Goal: Find contact information: Find contact information

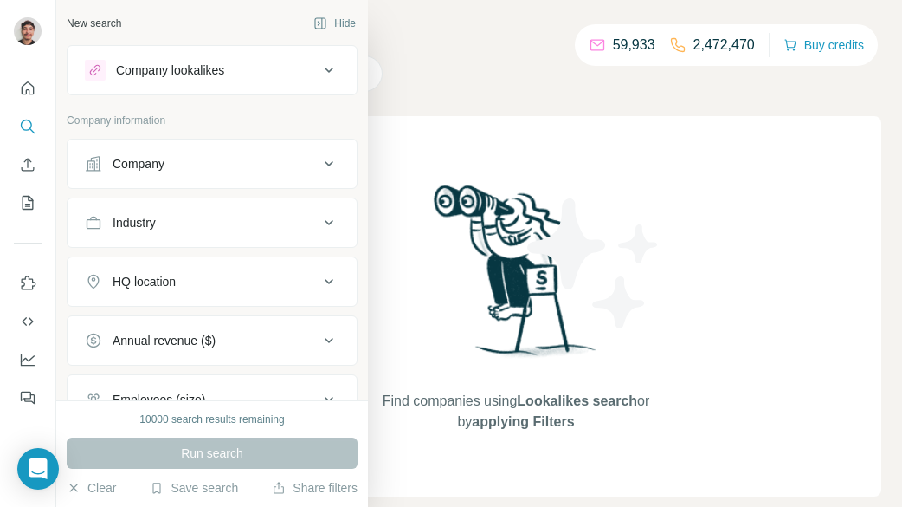
click at [92, 70] on icon at bounding box center [95, 70] width 14 height 14
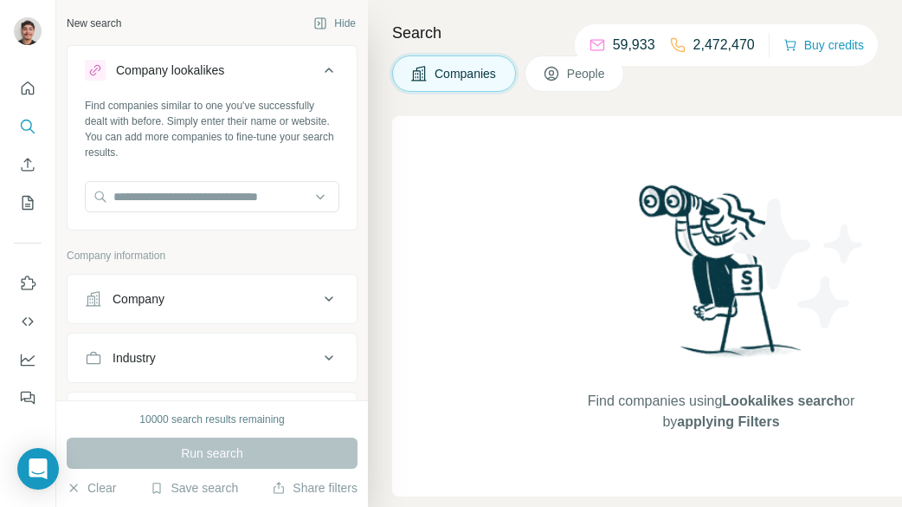
click at [153, 74] on div "Company lookalikes" at bounding box center [170, 69] width 108 height 17
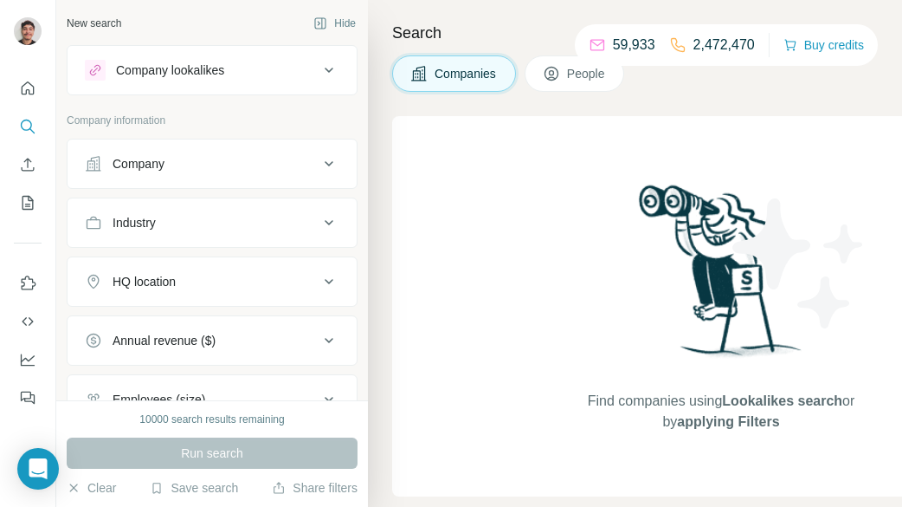
click at [151, 158] on div "Company" at bounding box center [139, 163] width 52 height 17
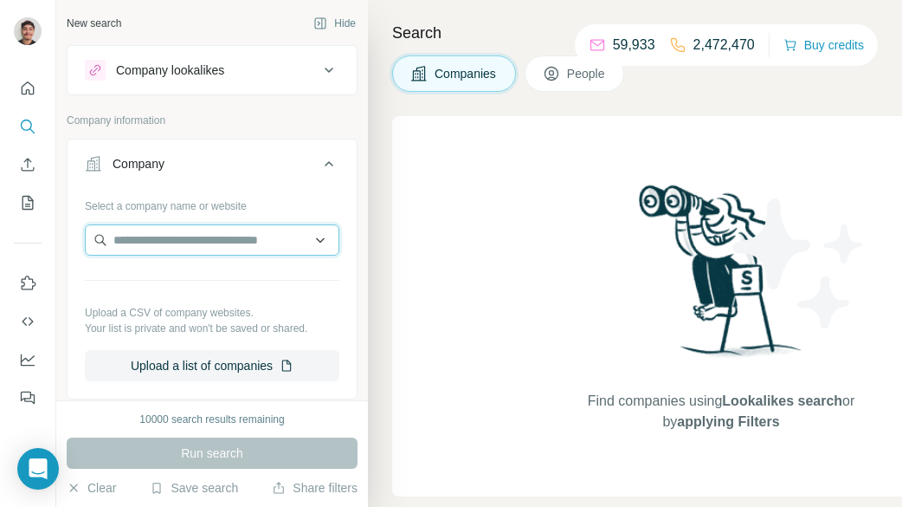
click at [200, 236] on input "text" at bounding box center [212, 239] width 255 height 31
paste input "**********"
type input "**********"
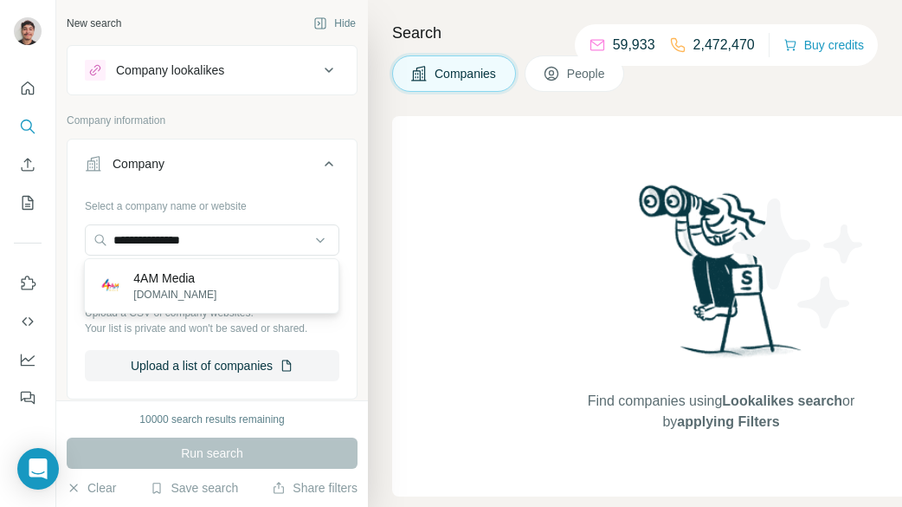
click at [215, 284] on p "4AM Media" at bounding box center [174, 277] width 83 height 17
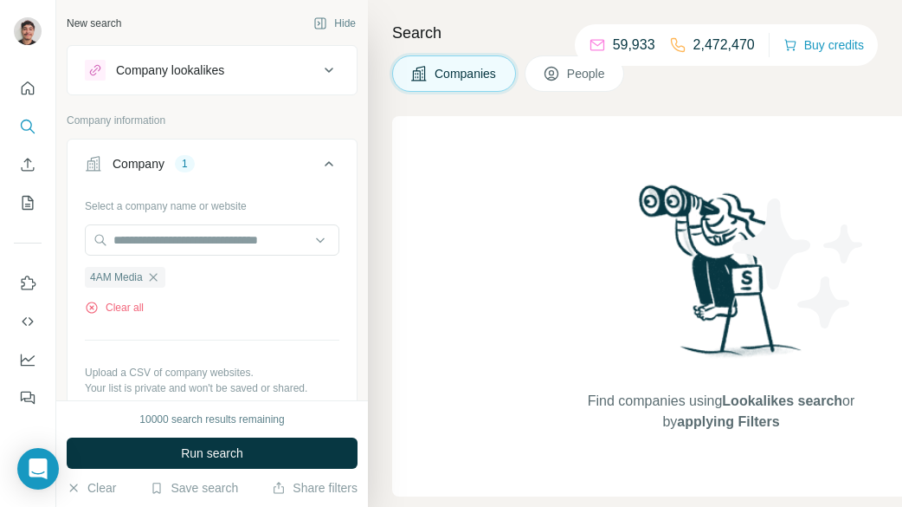
click at [216, 436] on div "10000 search results remaining Run search Clear Save search Share filters" at bounding box center [212, 453] width 312 height 107
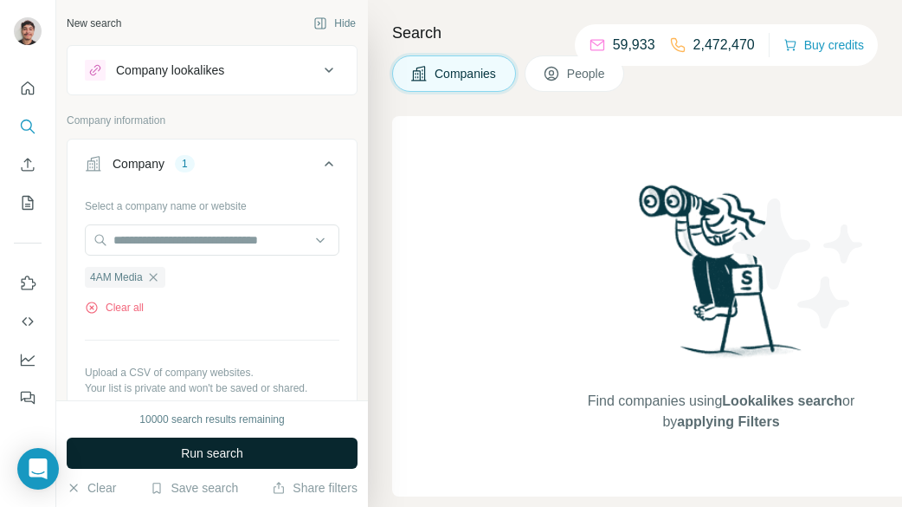
click at [232, 450] on span "Run search" at bounding box center [212, 452] width 62 height 17
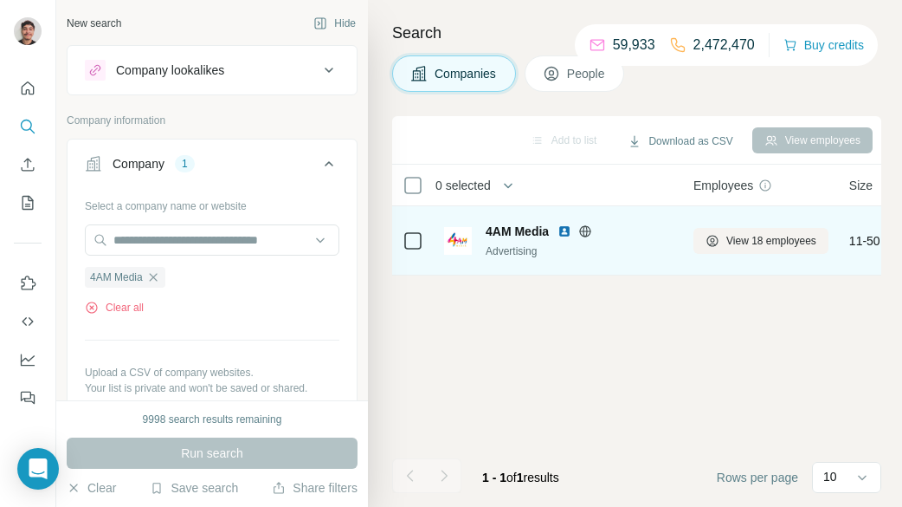
click at [421, 239] on icon at bounding box center [413, 240] width 21 height 21
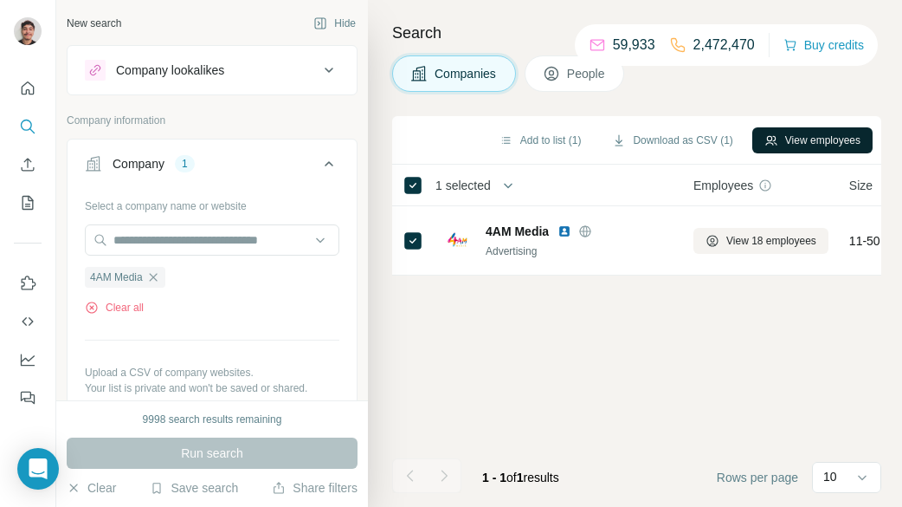
click at [808, 129] on button "View employees" at bounding box center [813, 140] width 120 height 26
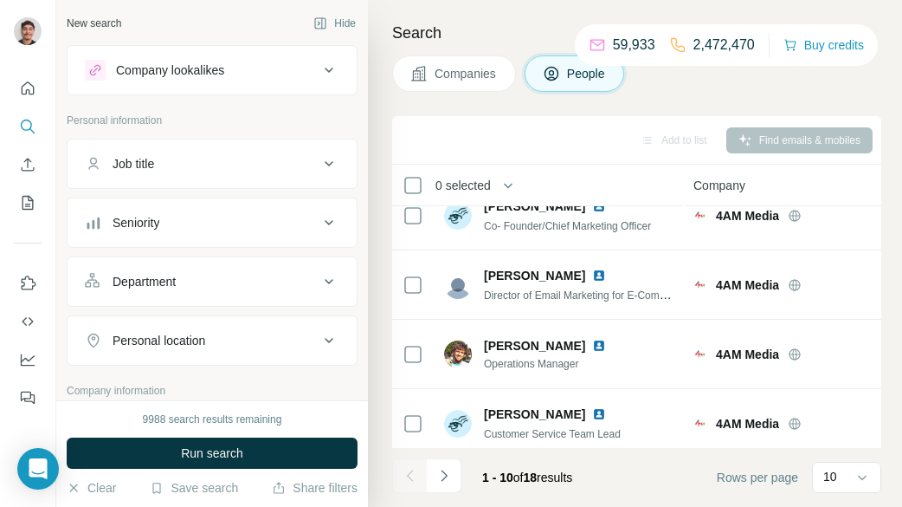
scroll to position [27, 0]
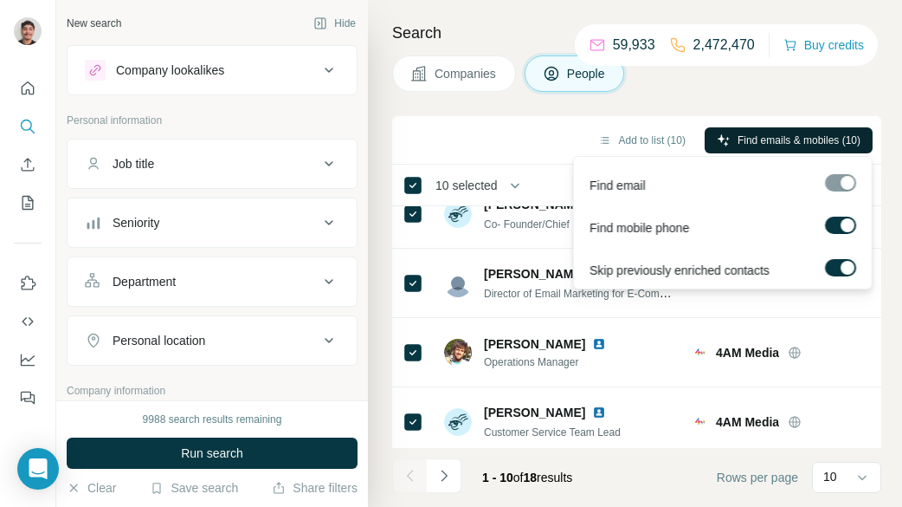
click at [830, 145] on span "Find emails & mobiles (10)" at bounding box center [799, 140] width 123 height 16
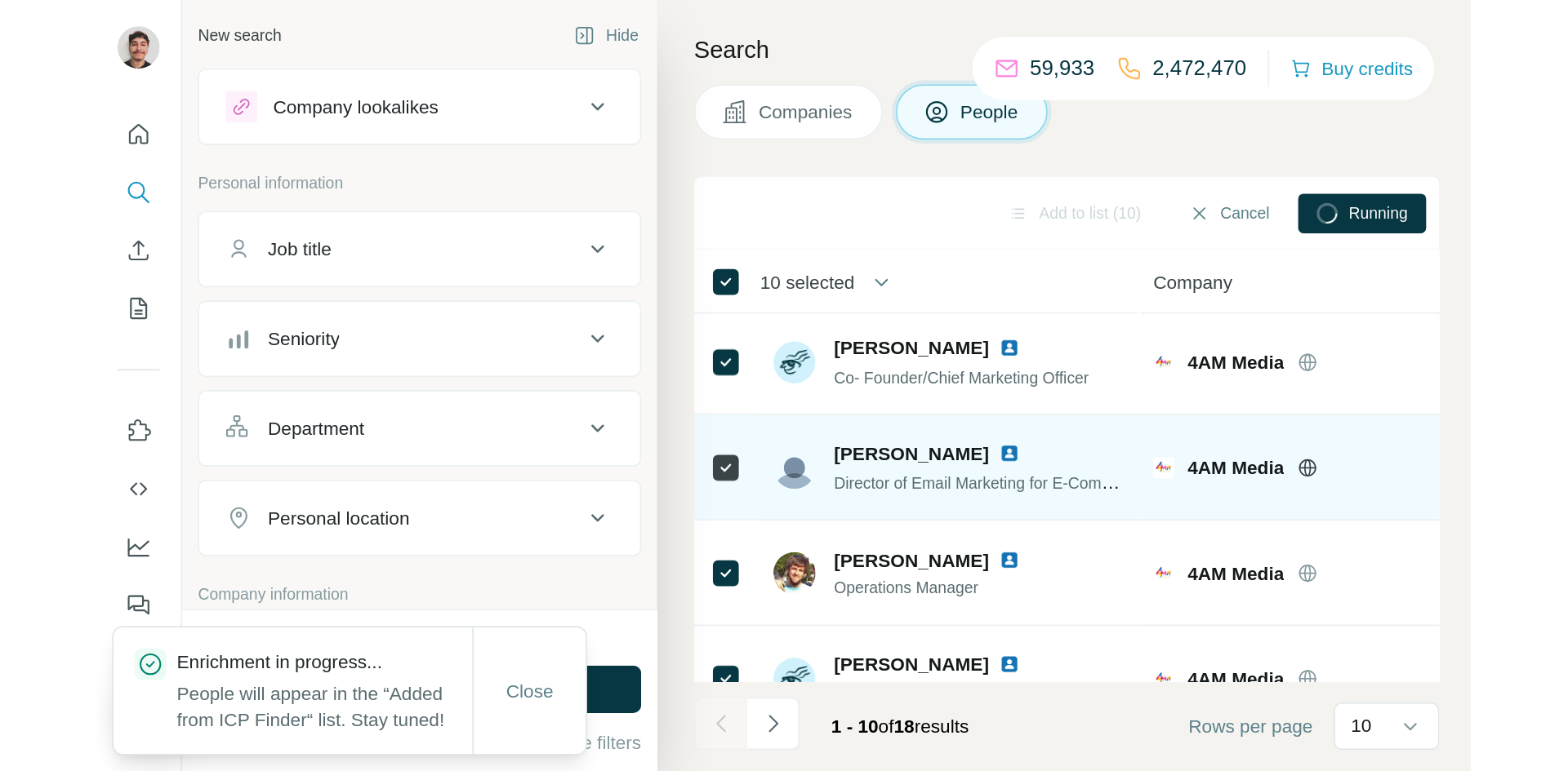
scroll to position [0, 0]
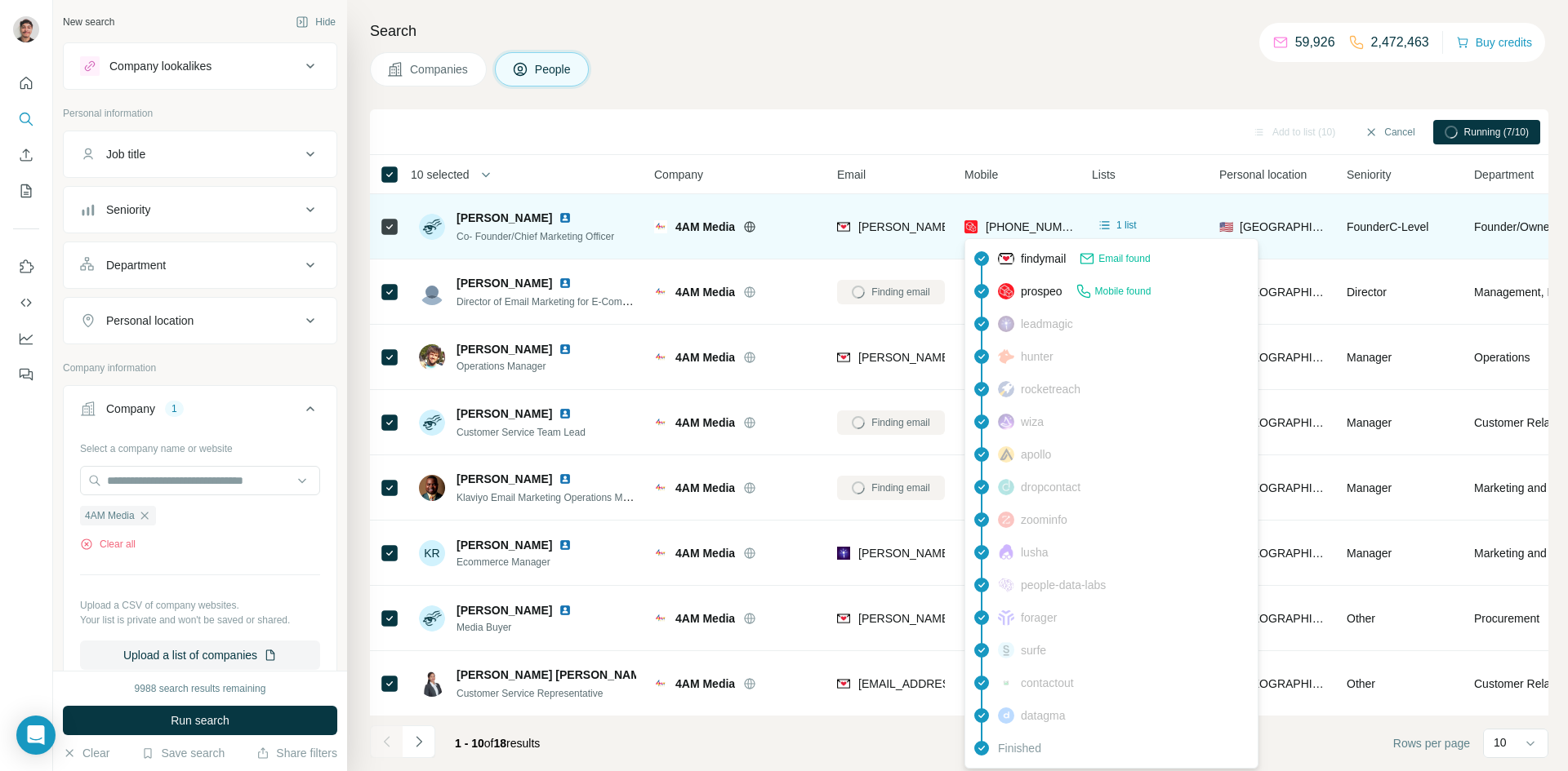
click at [850, 231] on span "[PHONE_NUMBER]" at bounding box center [1036, 227] width 103 height 13
copy tr "[PHONE_NUMBER]"
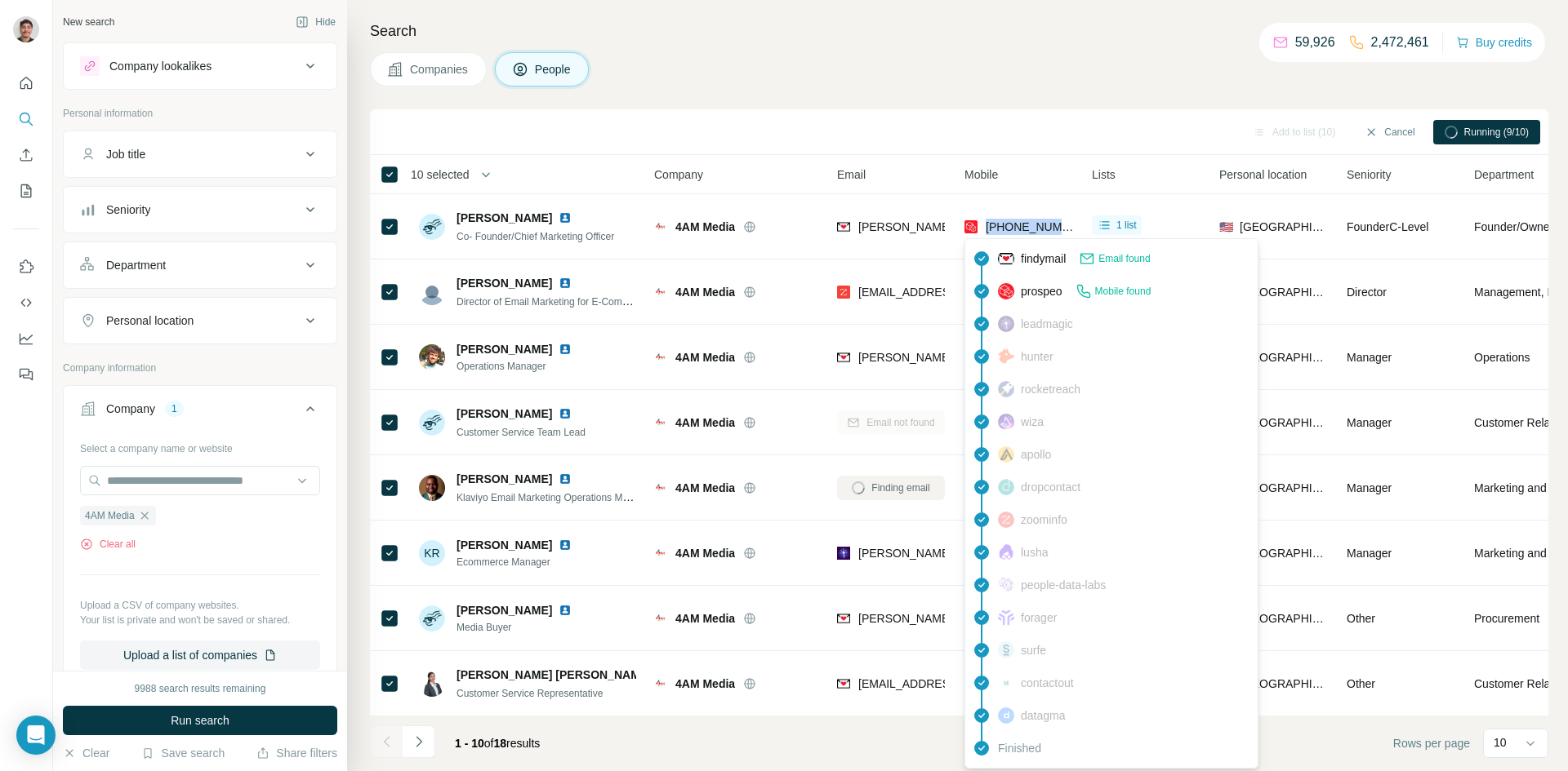
click at [850, 98] on div "Search Companies People Add to list (10) Cancel Running (9/10) 10 selected Peop…" at bounding box center [957, 386] width 1221 height 771
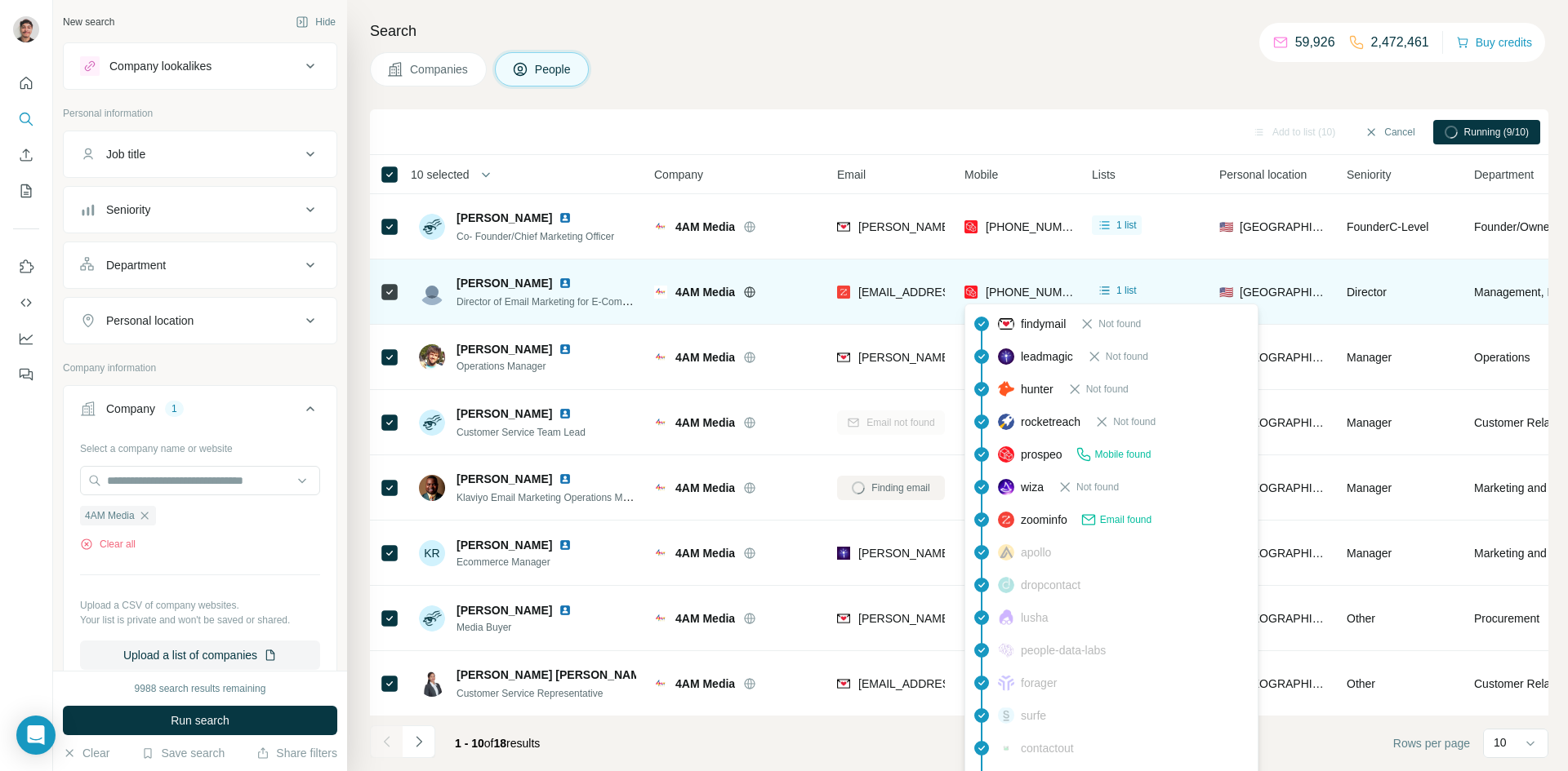
click at [850, 295] on span "[PHONE_NUMBER]" at bounding box center [1036, 292] width 103 height 13
copy tr "[PHONE_NUMBER]"
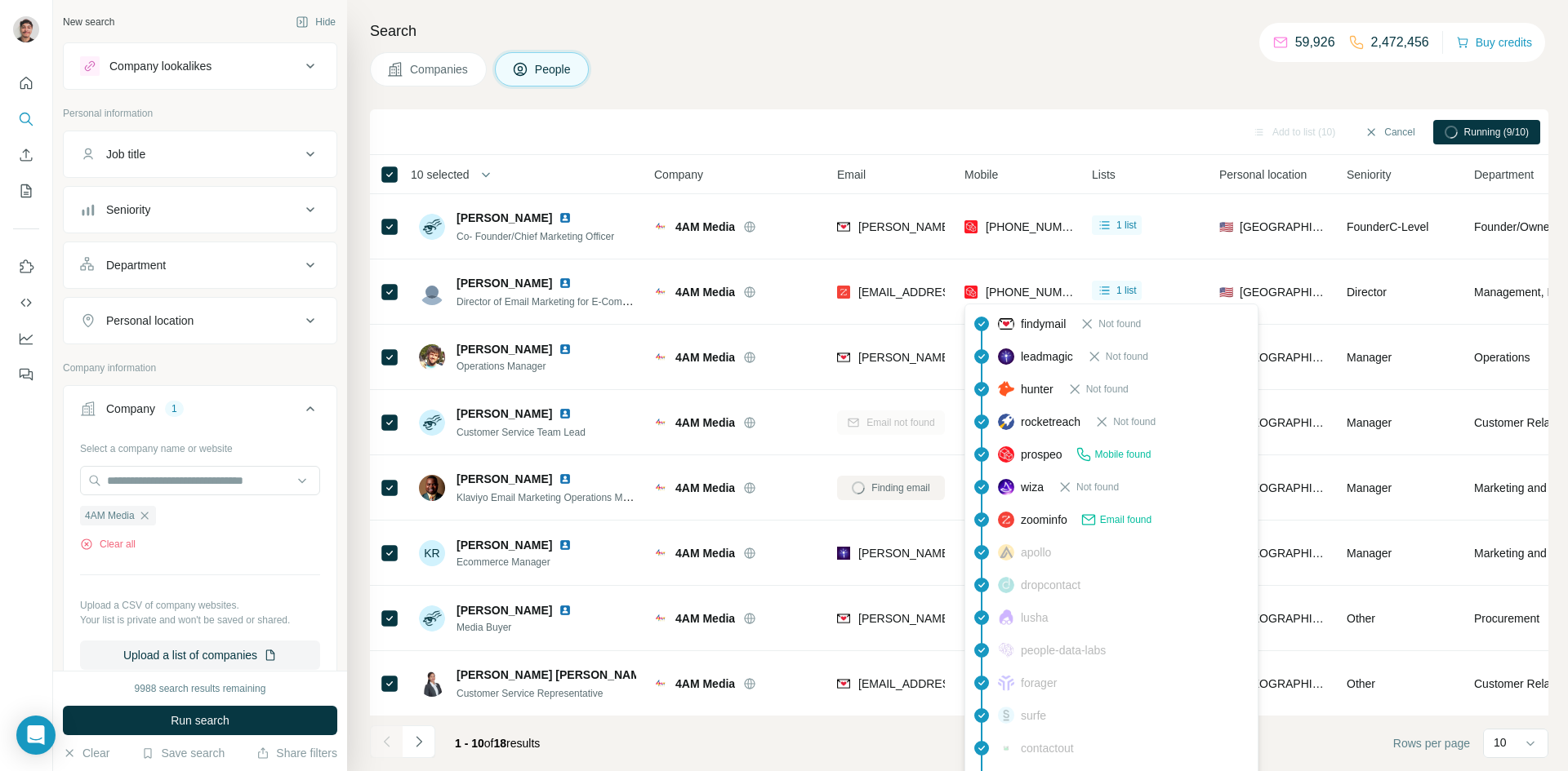
click at [834, 79] on div "Companies People" at bounding box center [959, 69] width 1179 height 34
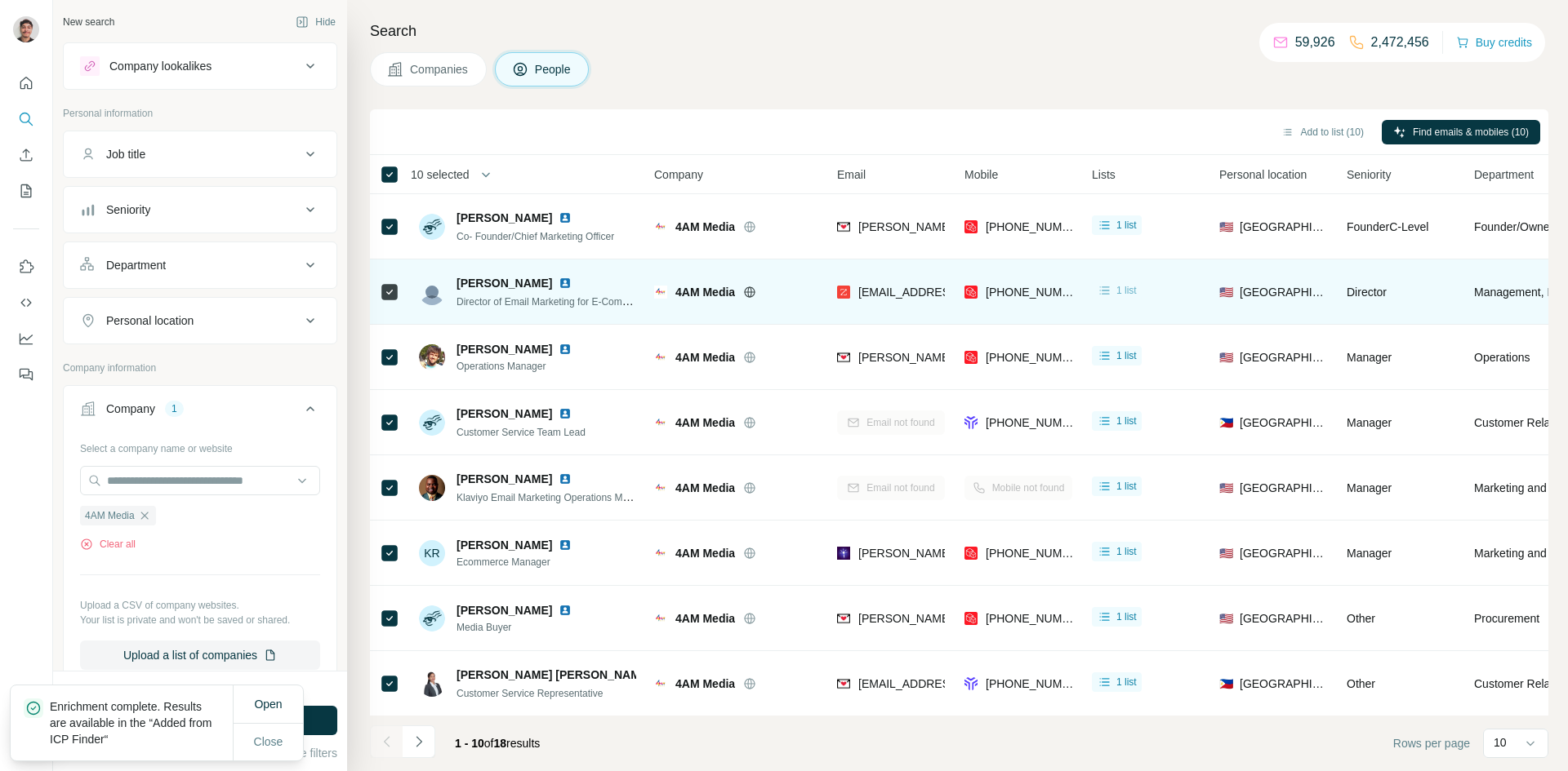
click at [850, 289] on icon at bounding box center [1104, 290] width 9 height 8
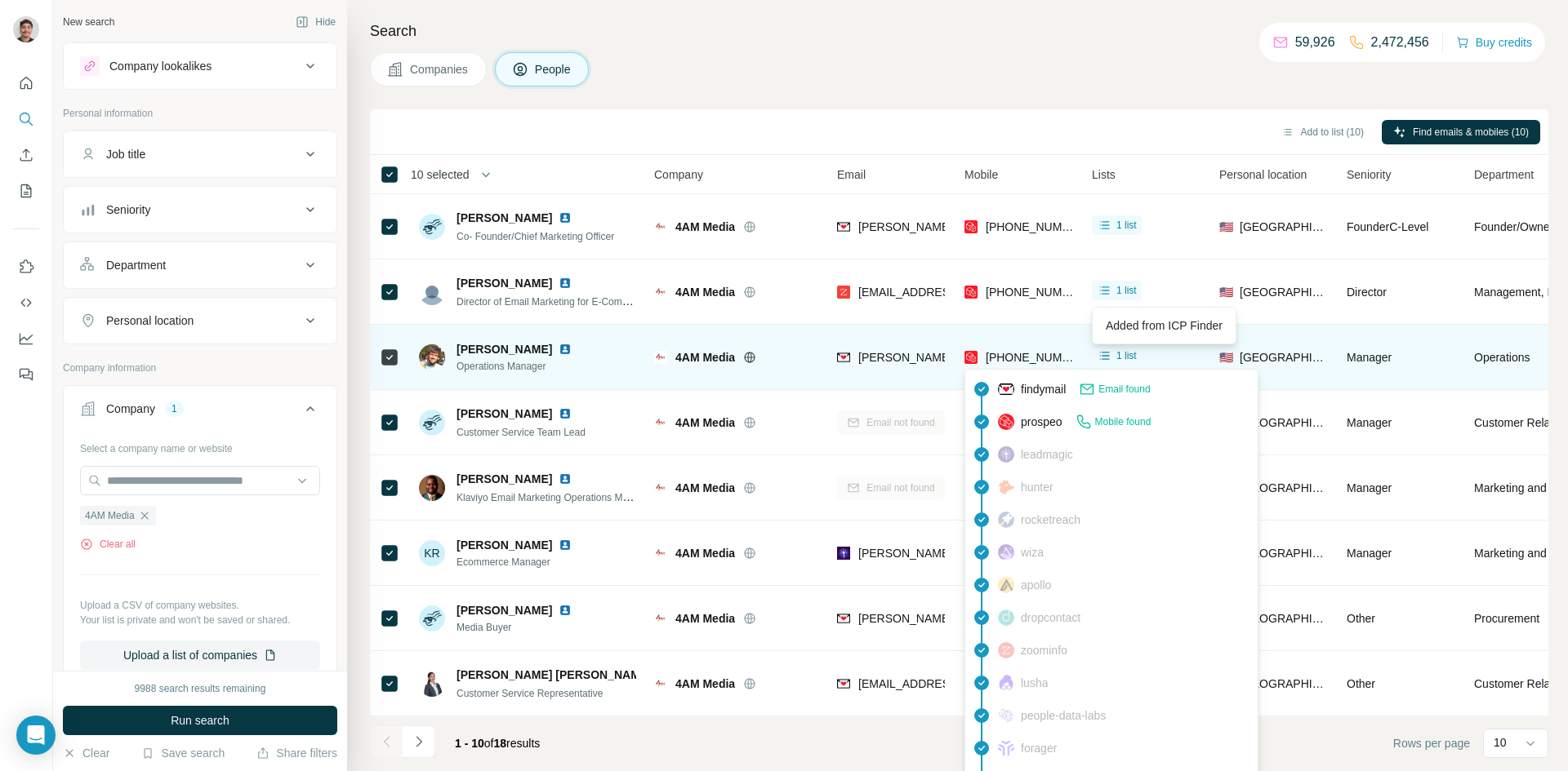
click at [850, 356] on span "[PHONE_NUMBER]" at bounding box center [1036, 357] width 103 height 13
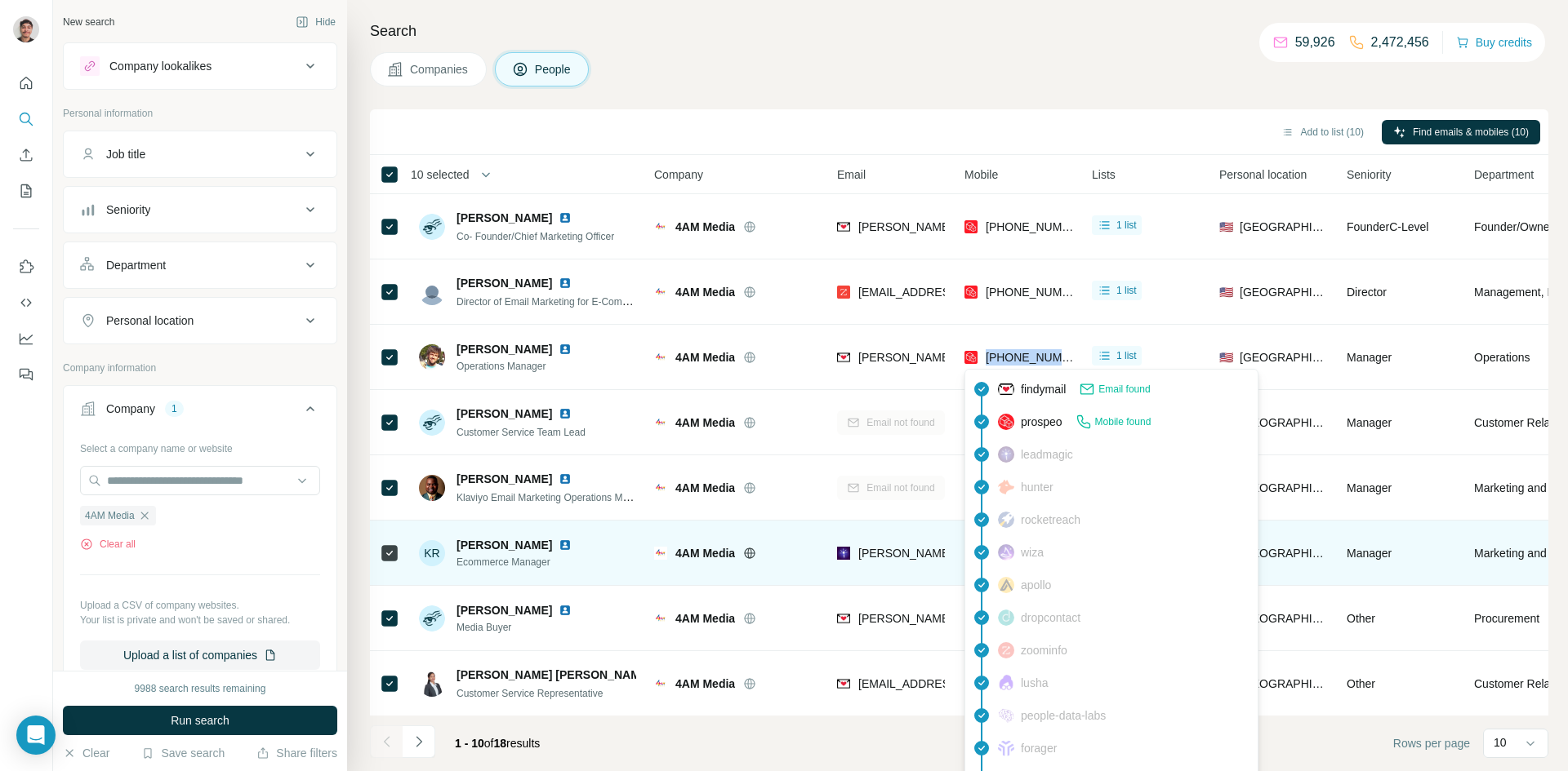
copy tr "[PHONE_NUMBER]"
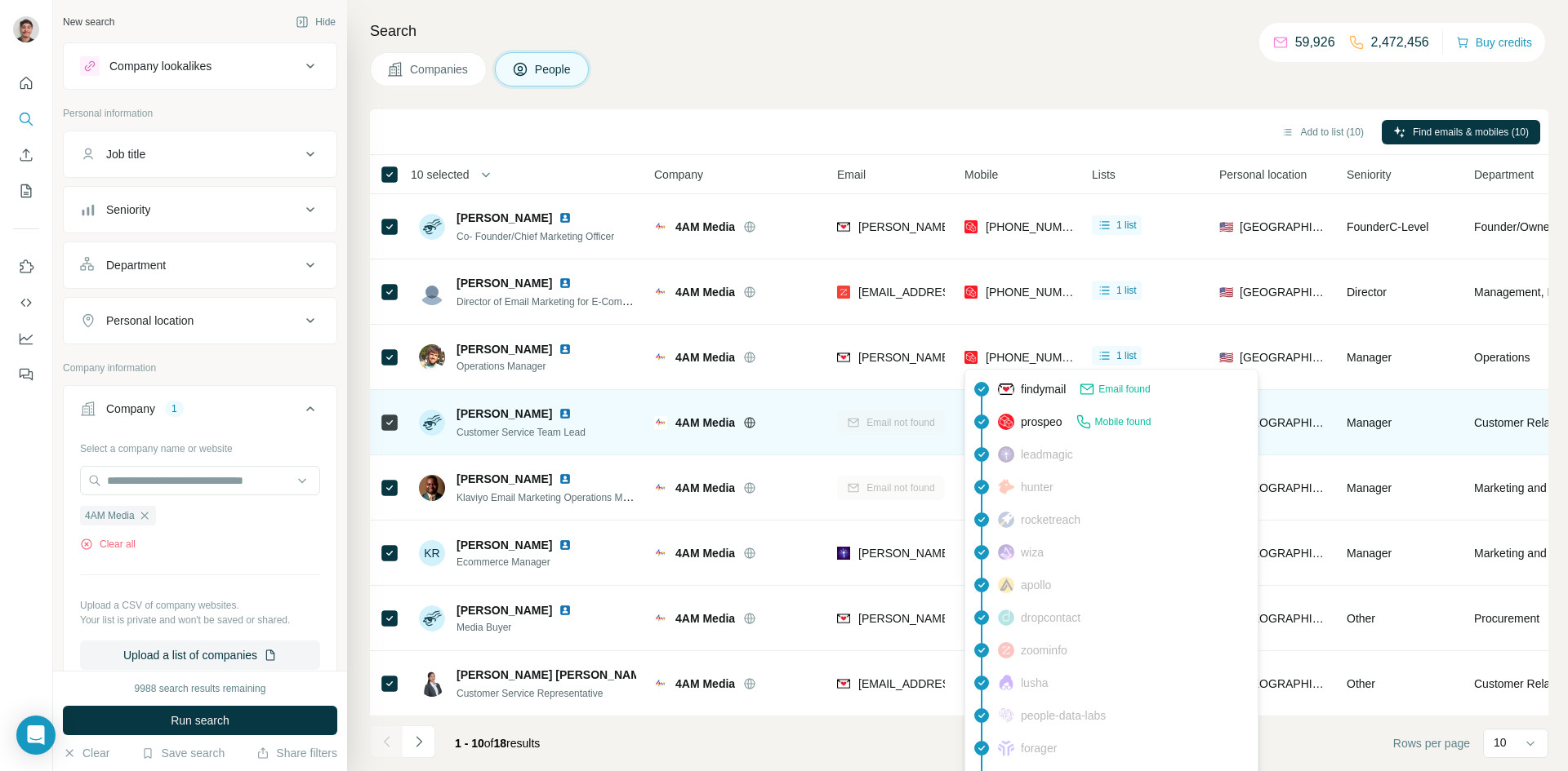
click at [814, 405] on div "4AM Media" at bounding box center [735, 422] width 163 height 45
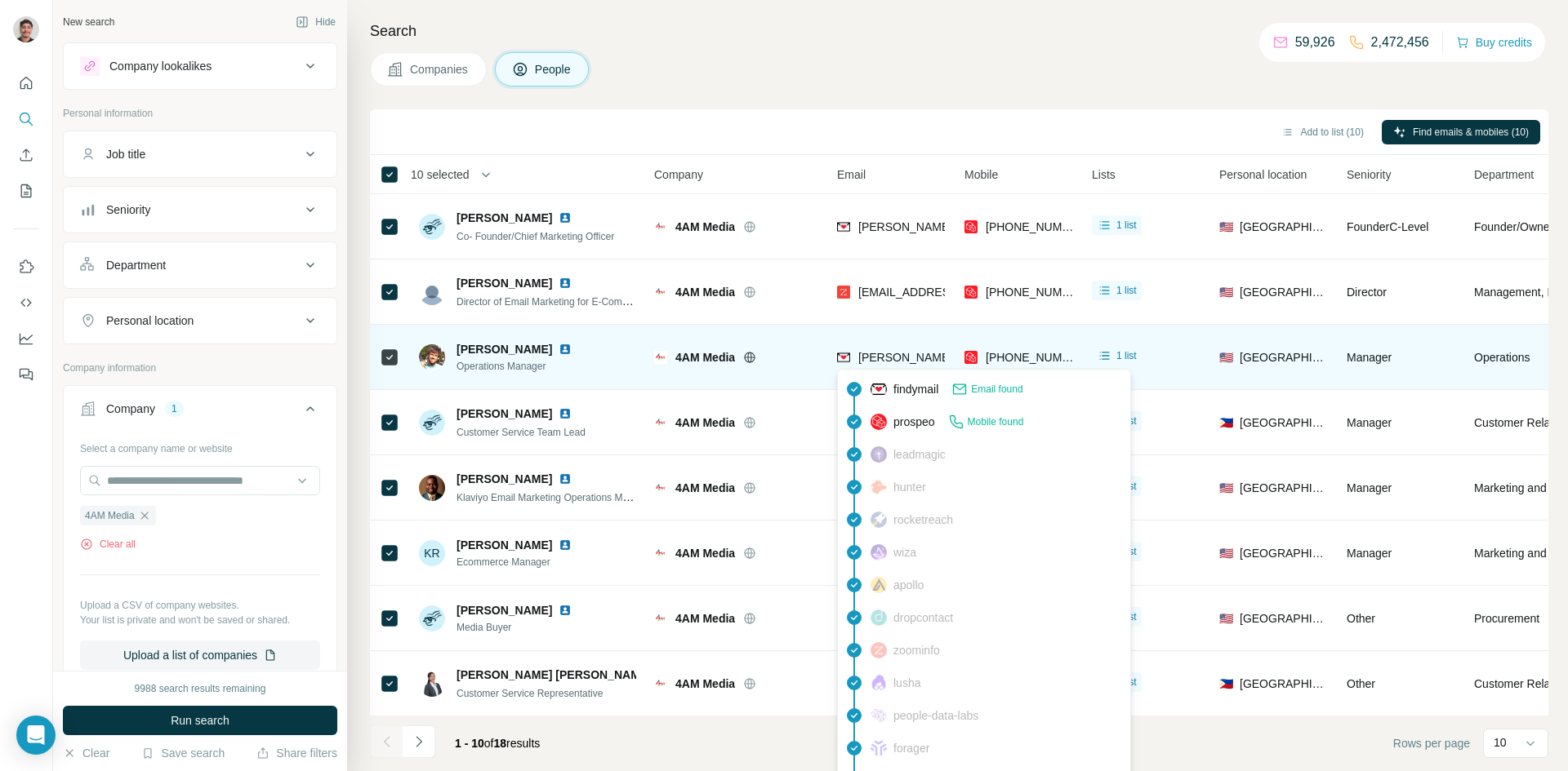
click at [850, 352] on span "[PERSON_NAME][EMAIL_ADDRESS][DOMAIN_NAME]" at bounding box center [1001, 357] width 288 height 13
copy span "[PERSON_NAME][EMAIL_ADDRESS][DOMAIN_NAME]"
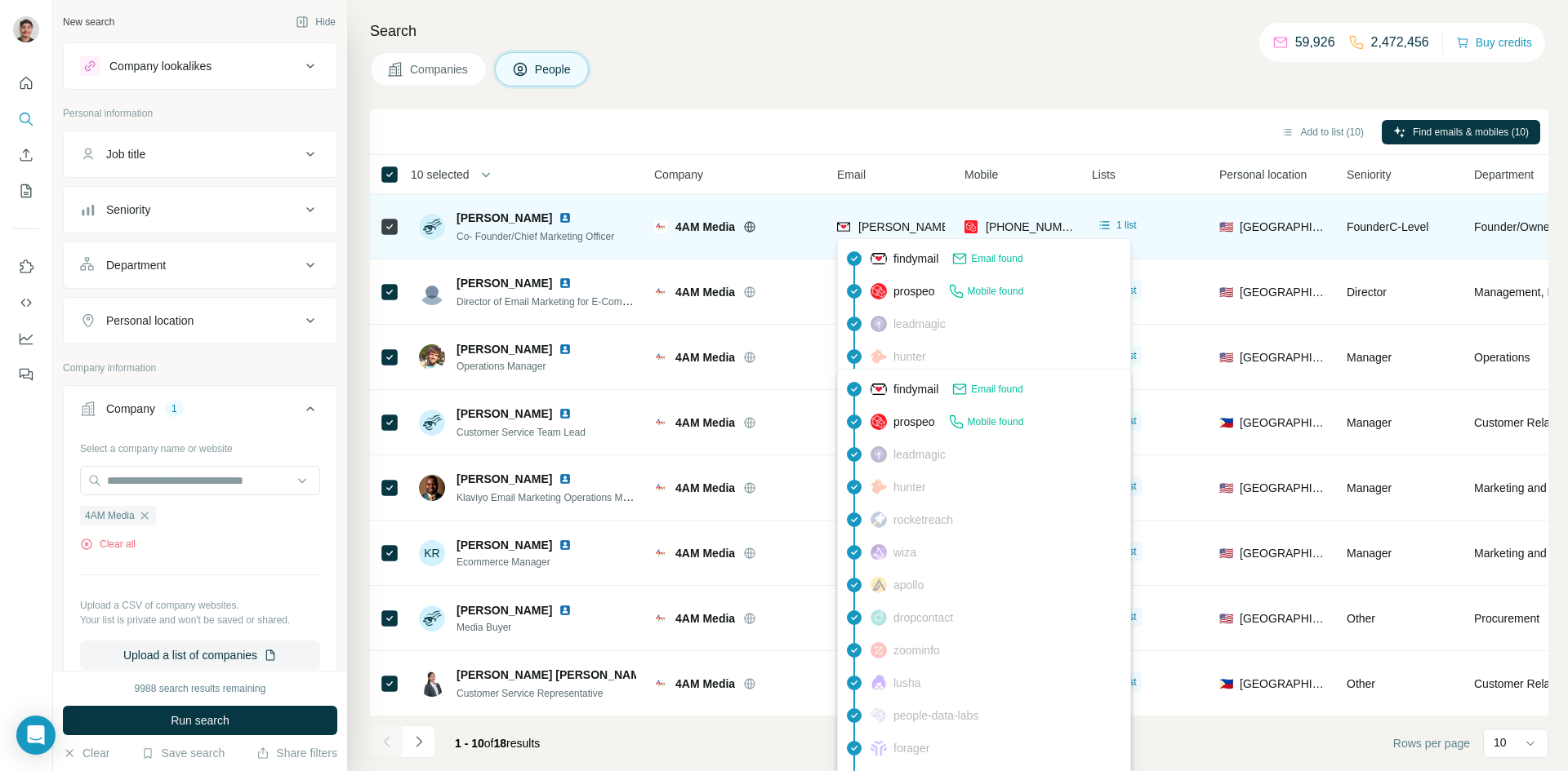
click at [850, 228] on span "[PERSON_NAME][EMAIL_ADDRESS][DOMAIN_NAME]" at bounding box center [1001, 227] width 288 height 13
copy span "[PERSON_NAME][EMAIL_ADDRESS][DOMAIN_NAME]"
